Goal: Information Seeking & Learning: Learn about a topic

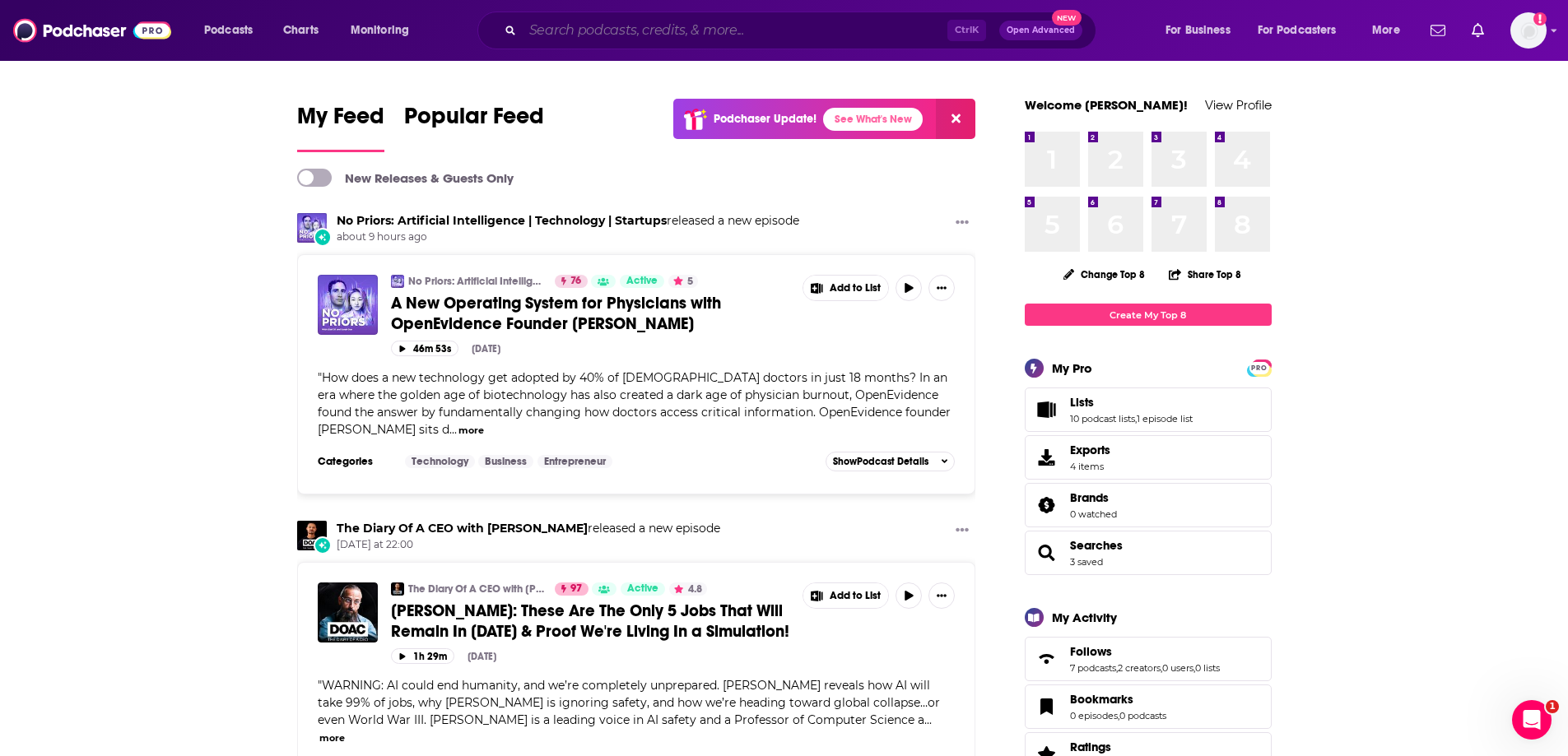
click at [708, 31] on input "Search podcasts, credits, & more..." at bounding box center [735, 30] width 425 height 26
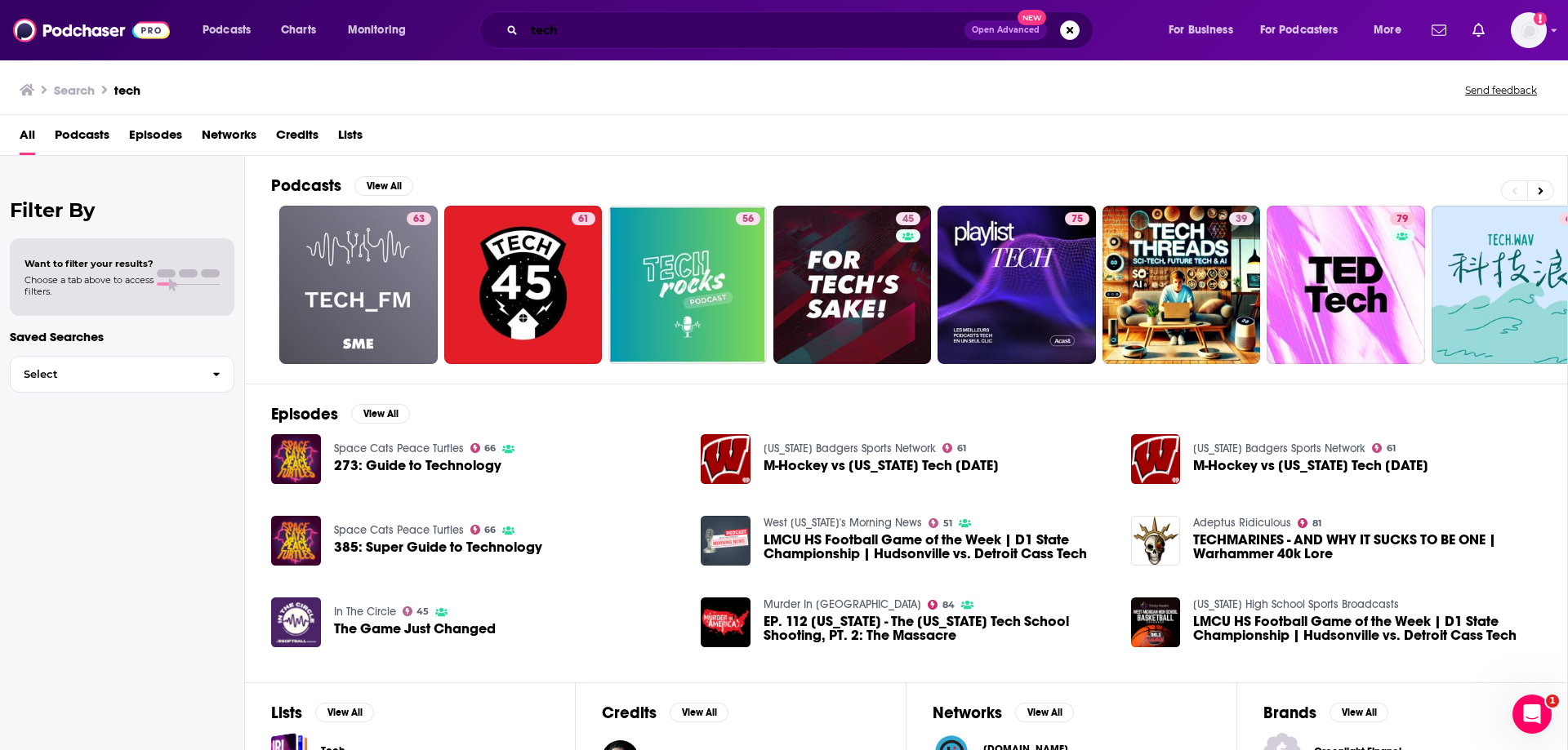
click at [802, 30] on input "tech" at bounding box center [744, 30] width 440 height 26
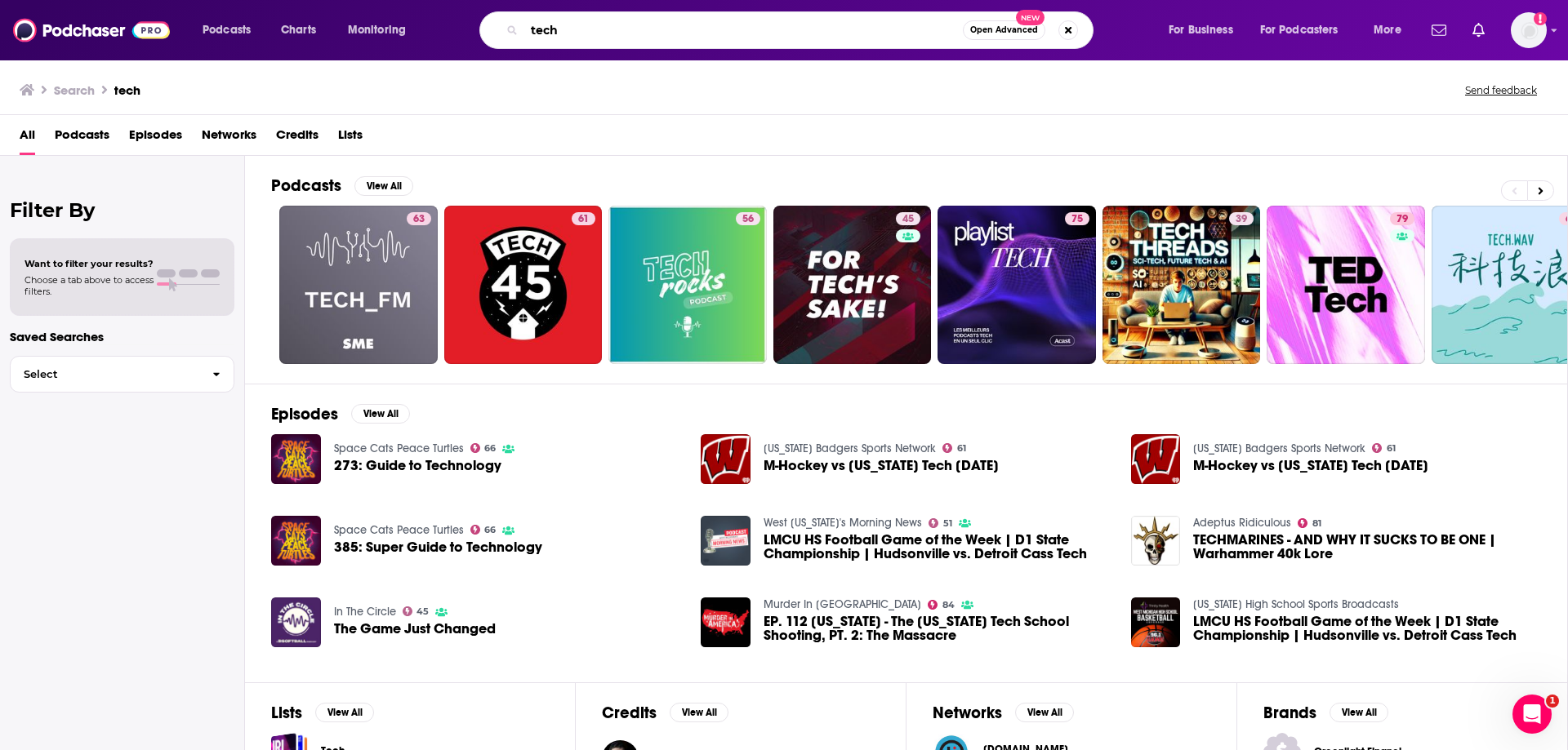
click at [802, 30] on input "tech" at bounding box center [743, 30] width 439 height 26
type input "business podcast"
